Goal: Understand process/instructions: Learn about a topic

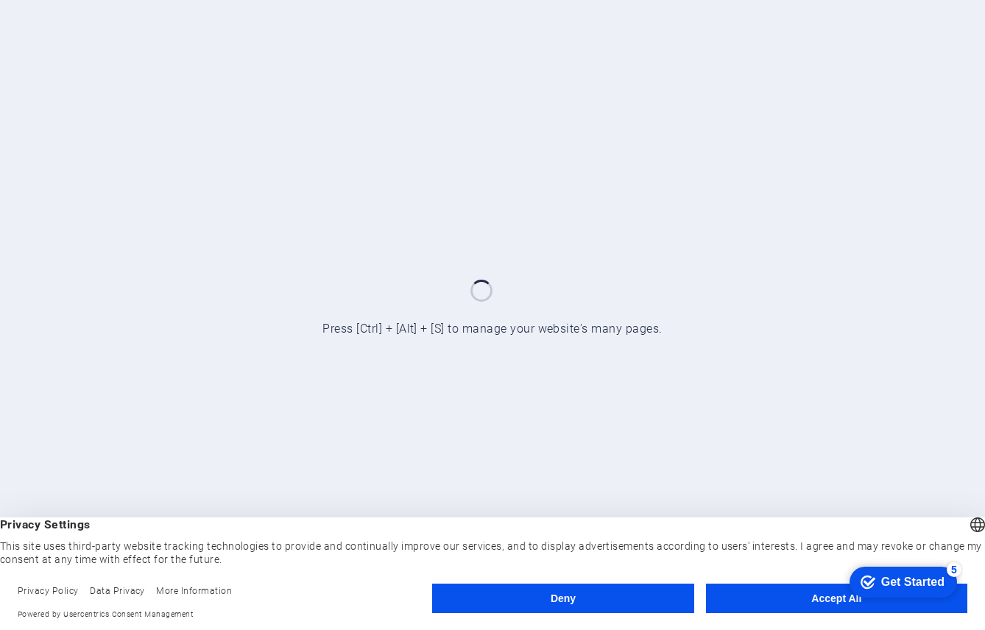
click at [803, 597] on button "Accept All" at bounding box center [836, 598] width 261 height 29
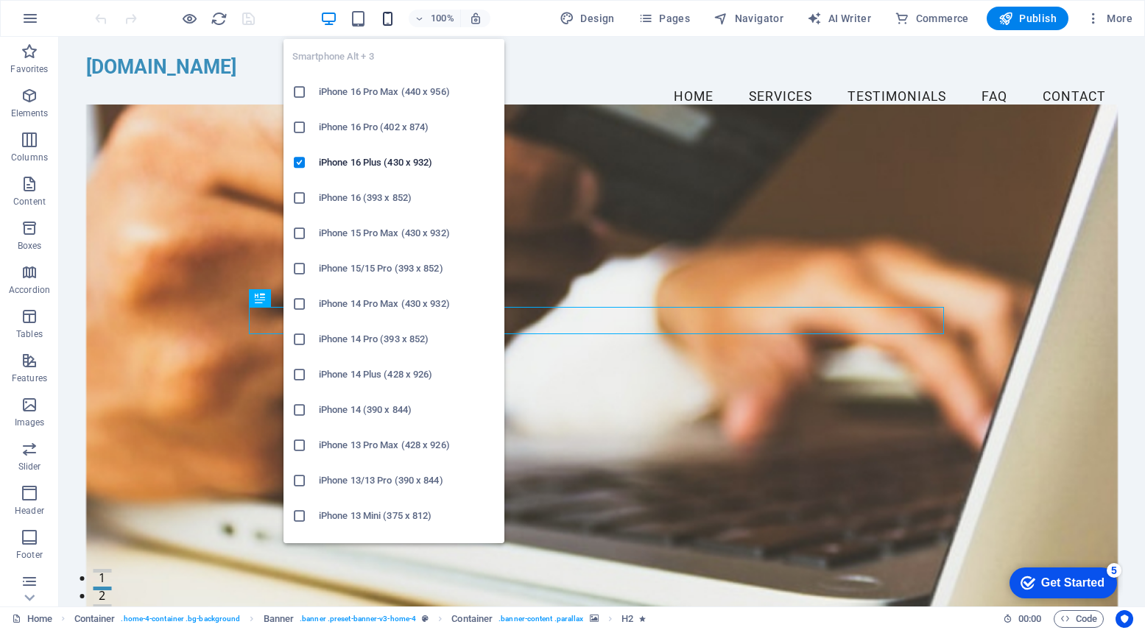
click at [390, 19] on icon "button" at bounding box center [387, 18] width 17 height 17
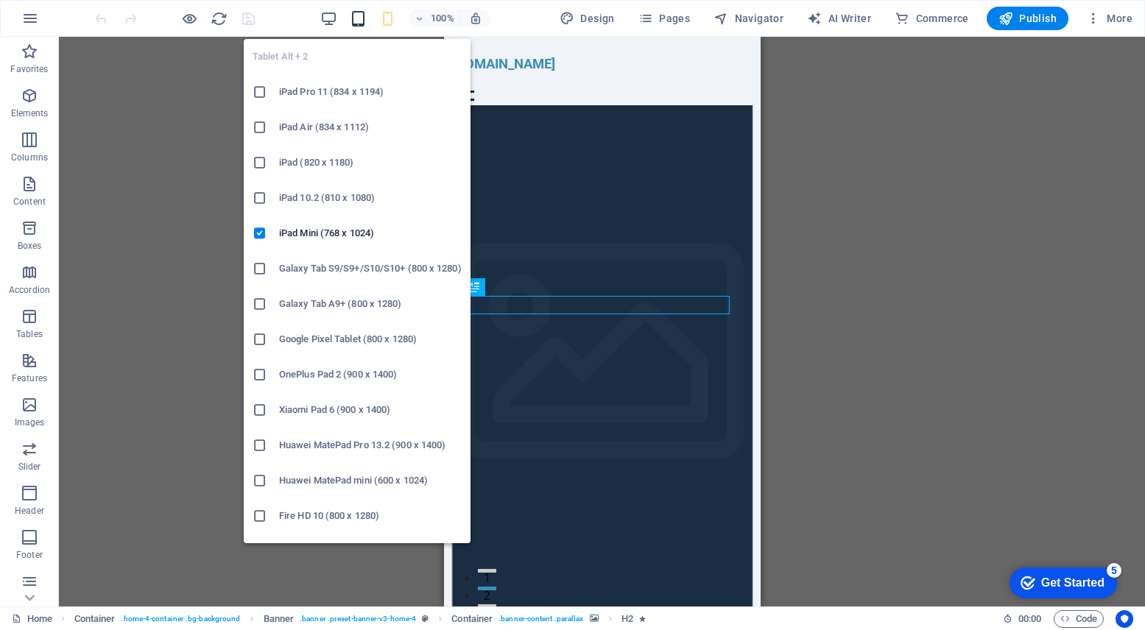
click at [367, 19] on icon "button" at bounding box center [358, 18] width 17 height 17
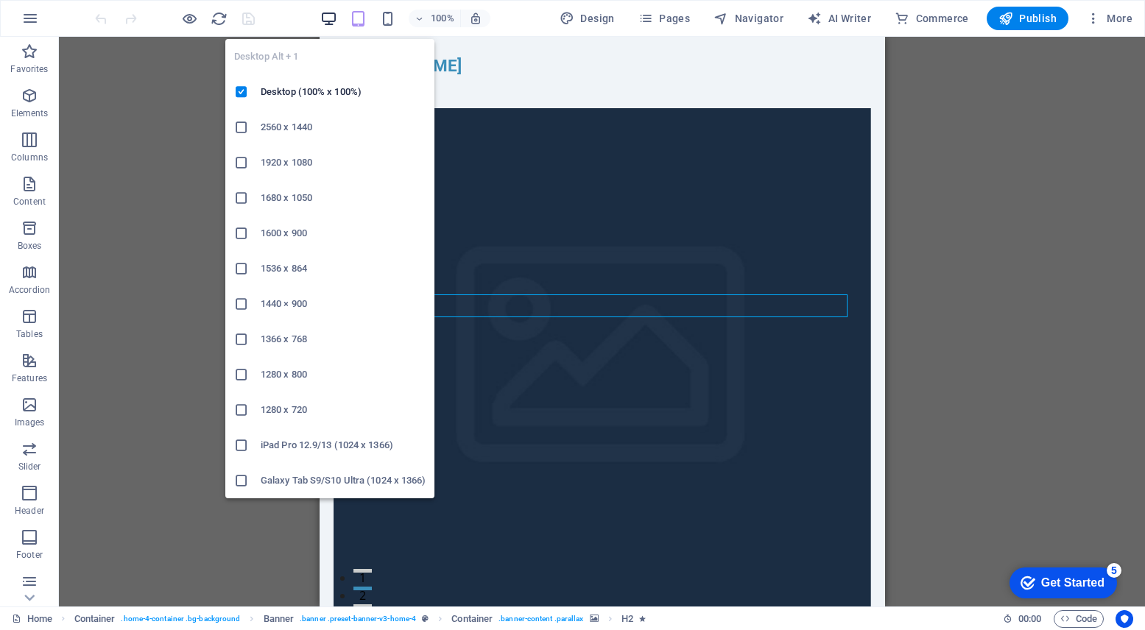
click at [328, 21] on icon "button" at bounding box center [328, 18] width 17 height 17
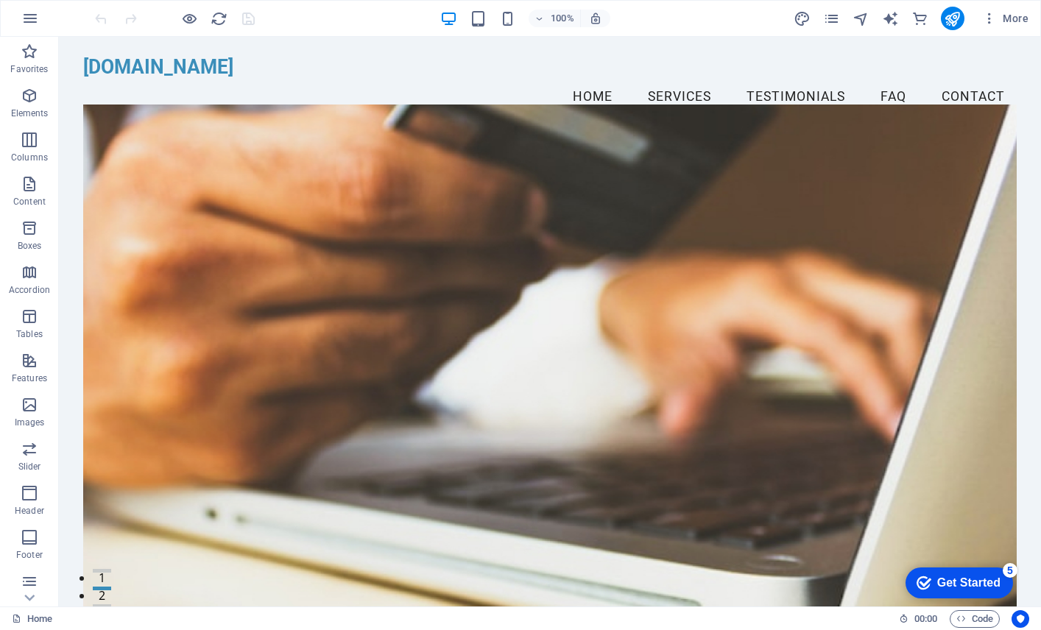
click at [955, 582] on div "Get Started" at bounding box center [968, 582] width 63 height 13
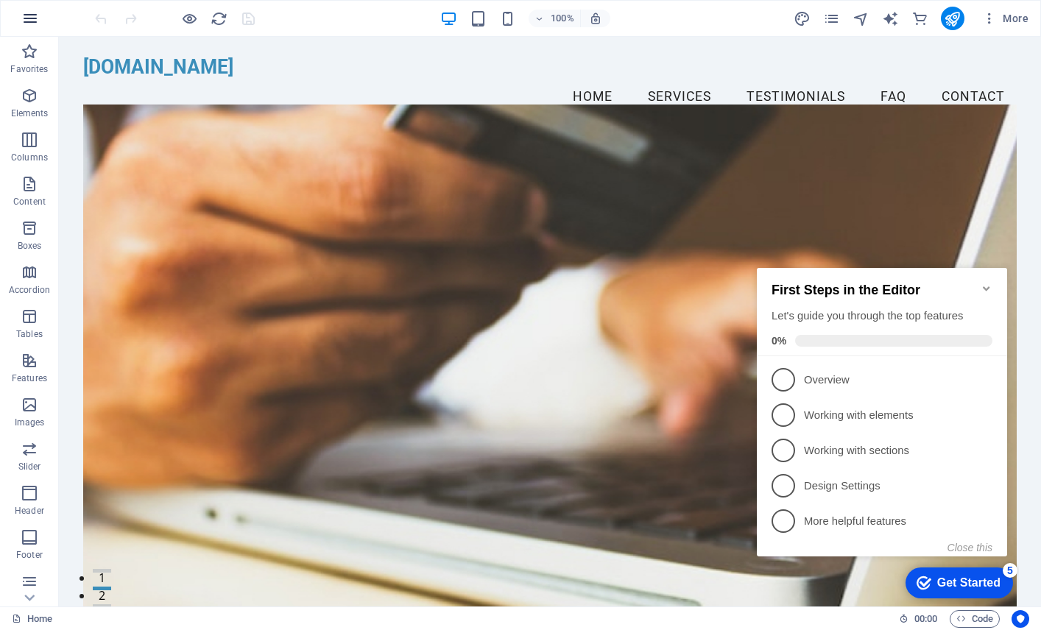
click at [35, 20] on icon "button" at bounding box center [30, 19] width 18 height 18
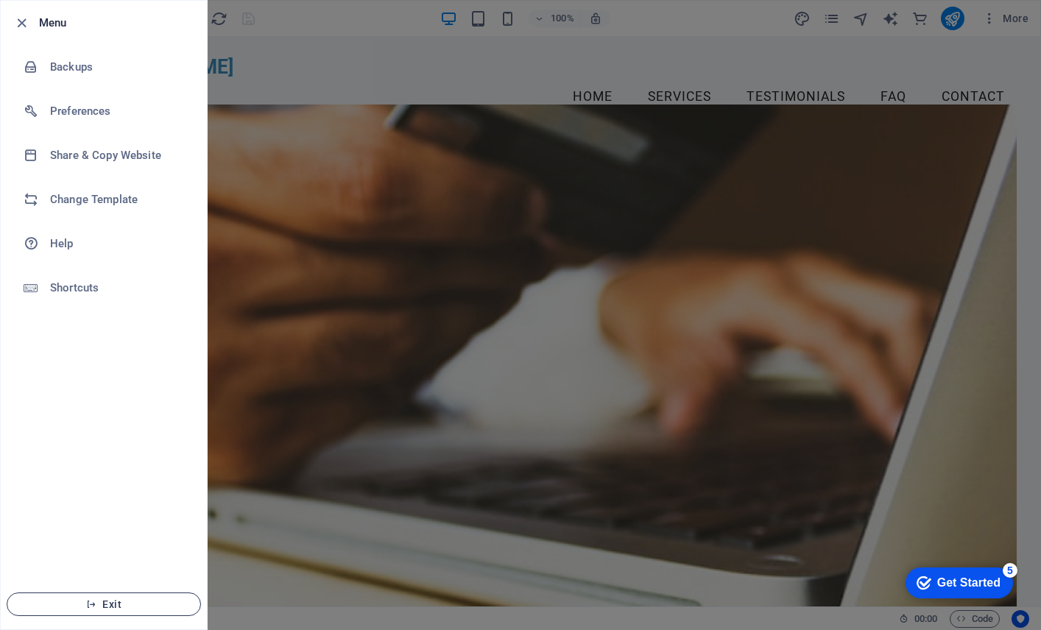
click at [106, 604] on span "Exit" at bounding box center [103, 605] width 169 height 12
